Goal: Navigation & Orientation: Find specific page/section

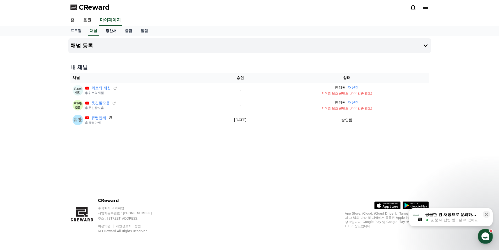
click at [112, 34] on link "정산서" at bounding box center [110, 31] width 19 height 10
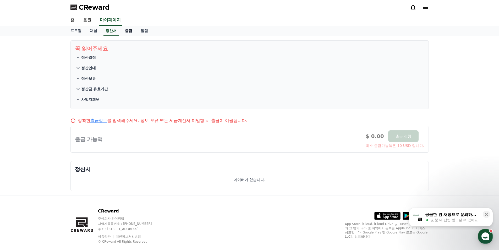
click at [127, 31] on link "출금" at bounding box center [129, 31] width 16 height 10
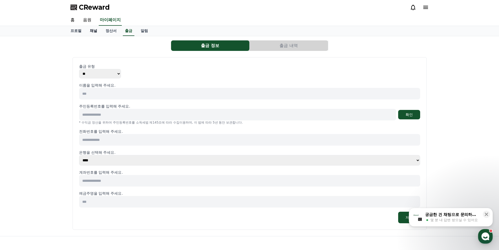
click at [92, 30] on link "채널" at bounding box center [94, 31] width 16 height 10
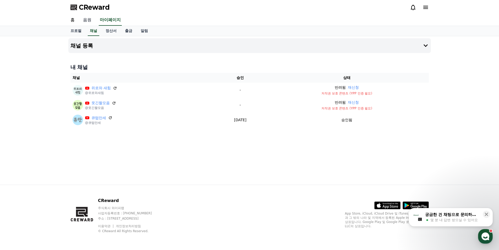
click at [89, 21] on link "음원" at bounding box center [87, 20] width 17 height 11
